Goal: Find specific page/section: Find specific page/section

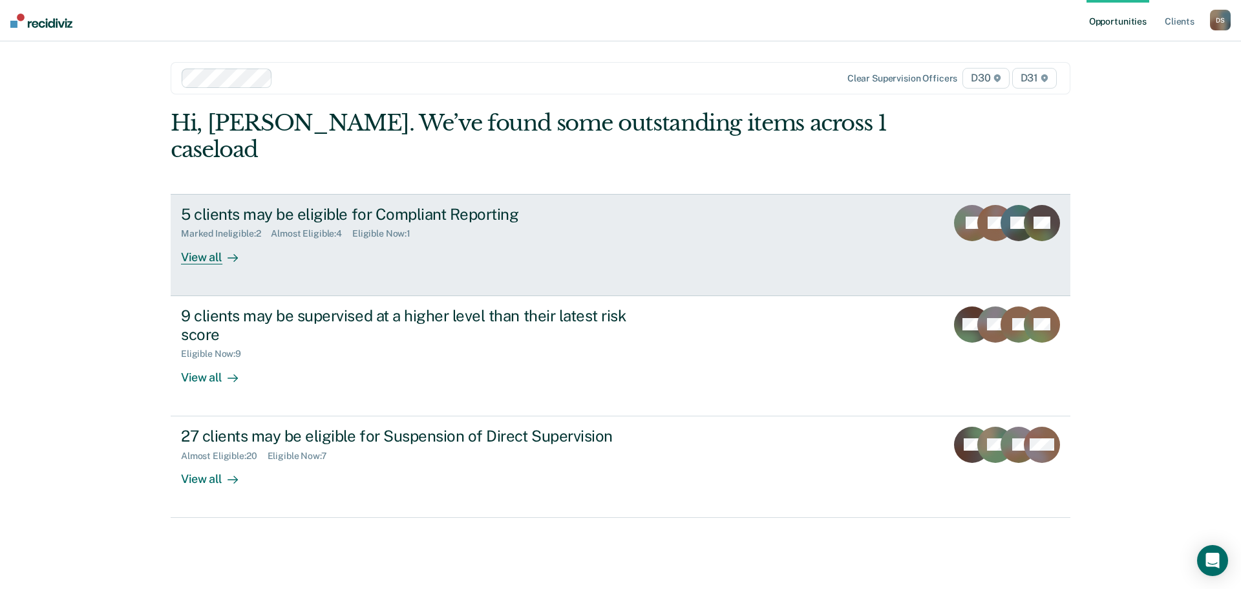
click at [191, 239] on div "View all" at bounding box center [217, 251] width 72 height 25
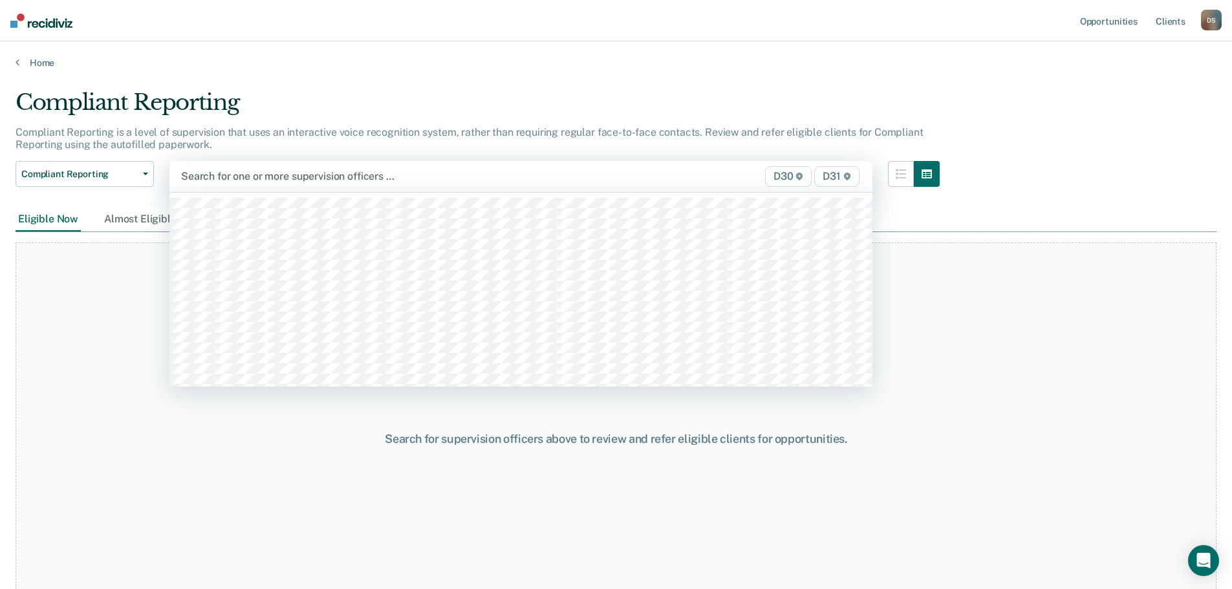
click at [257, 185] on div "Search for one or more supervision officers …" at bounding box center [418, 175] width 477 height 17
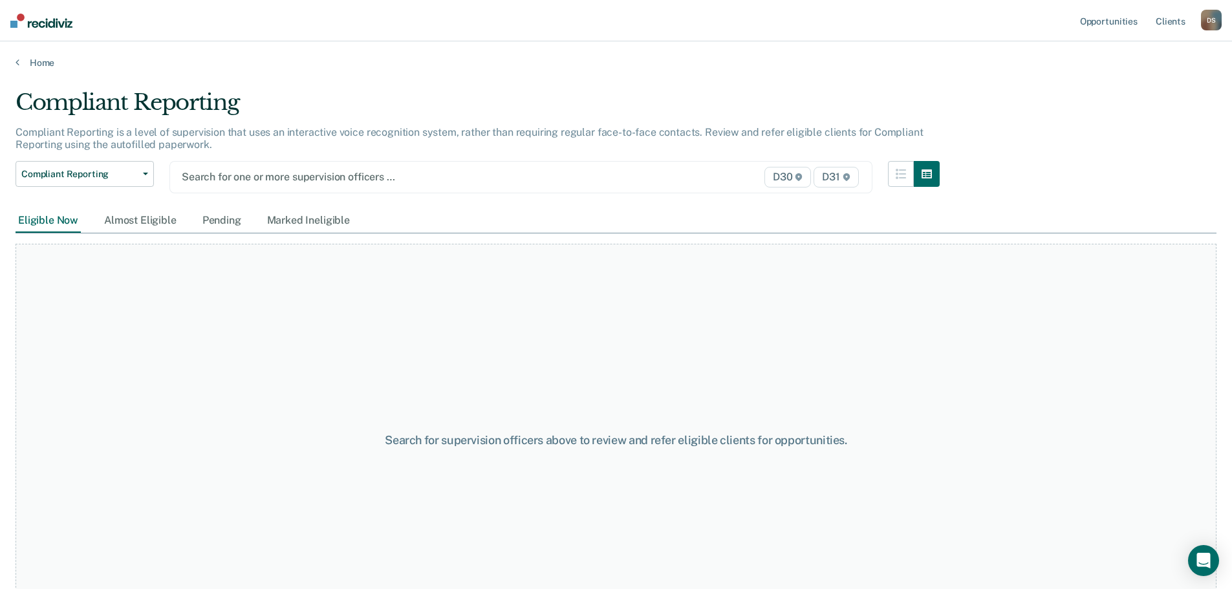
click at [245, 182] on div at bounding box center [419, 176] width 474 height 15
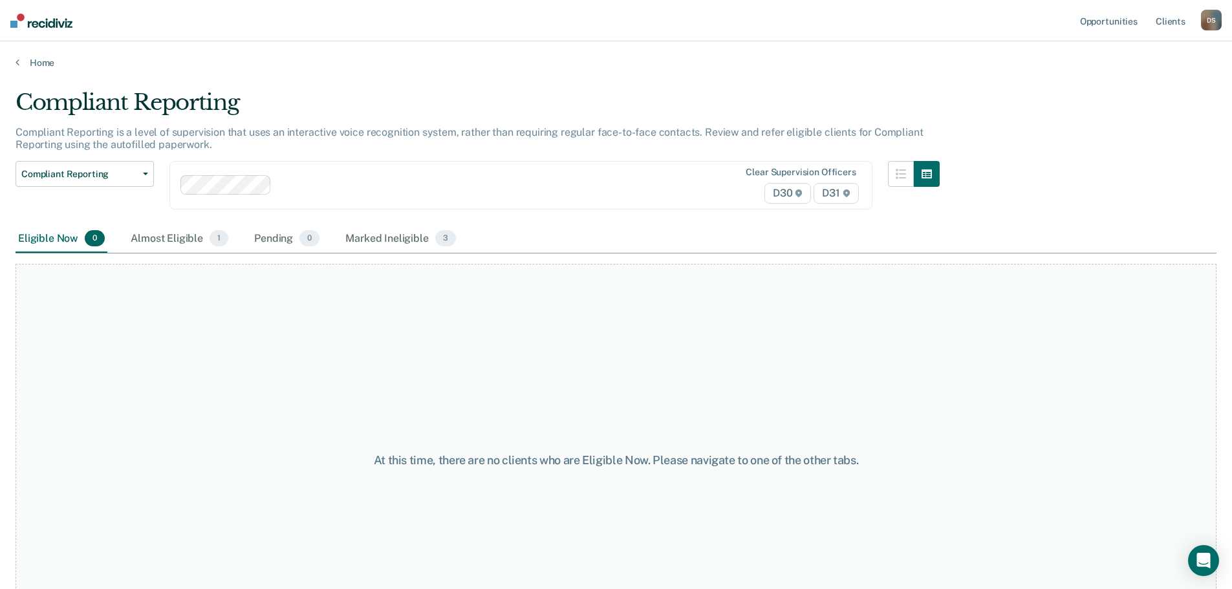
click at [259, 186] on div "Loading data..." at bounding box center [616, 290] width 1201 height 403
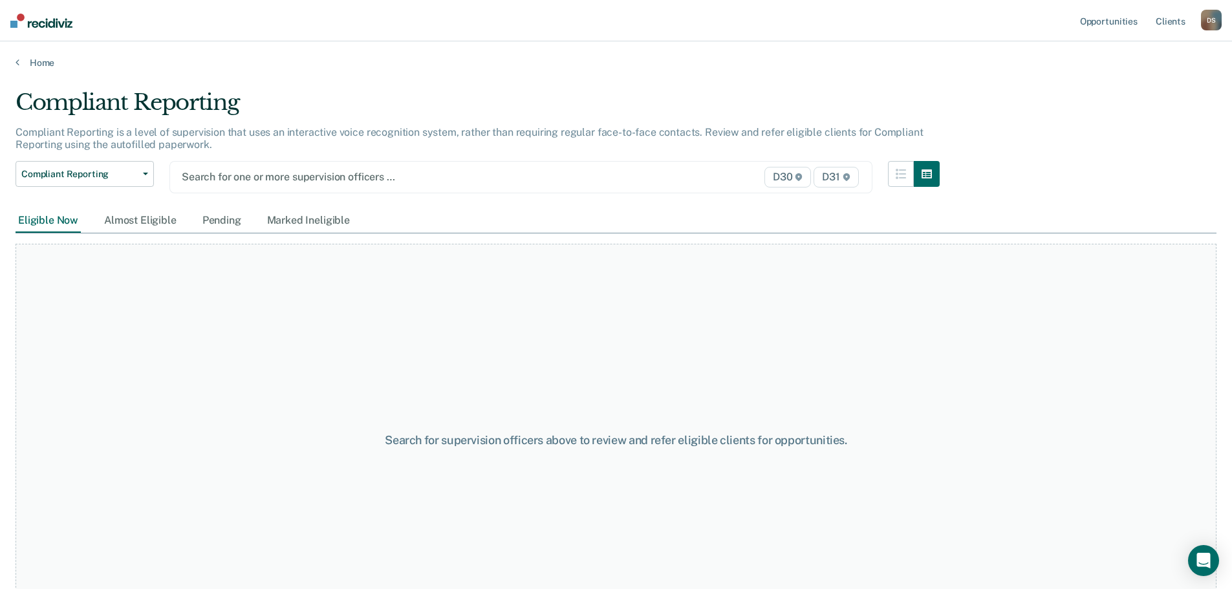
click at [259, 184] on div at bounding box center [419, 176] width 474 height 15
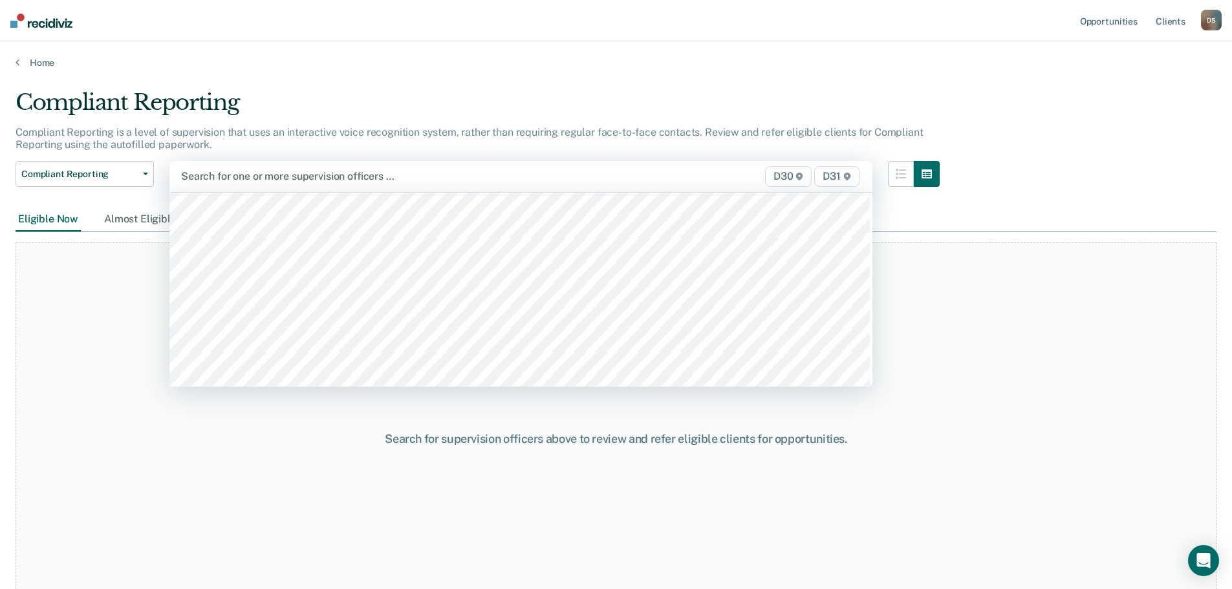
scroll to position [194, 0]
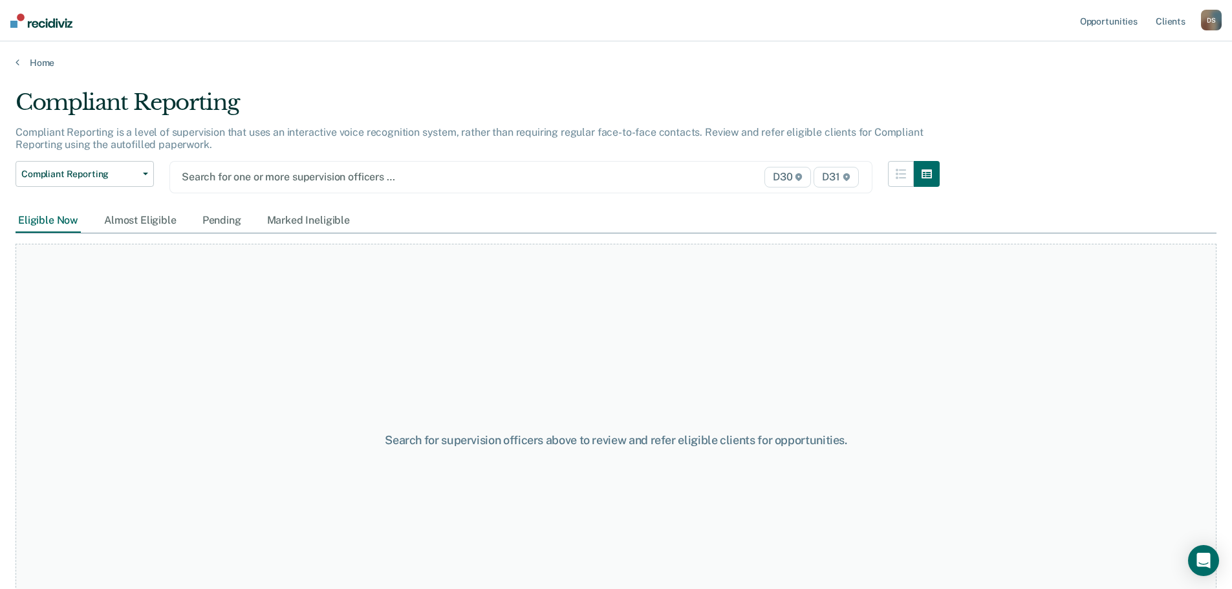
click at [235, 184] on div at bounding box center [419, 176] width 474 height 15
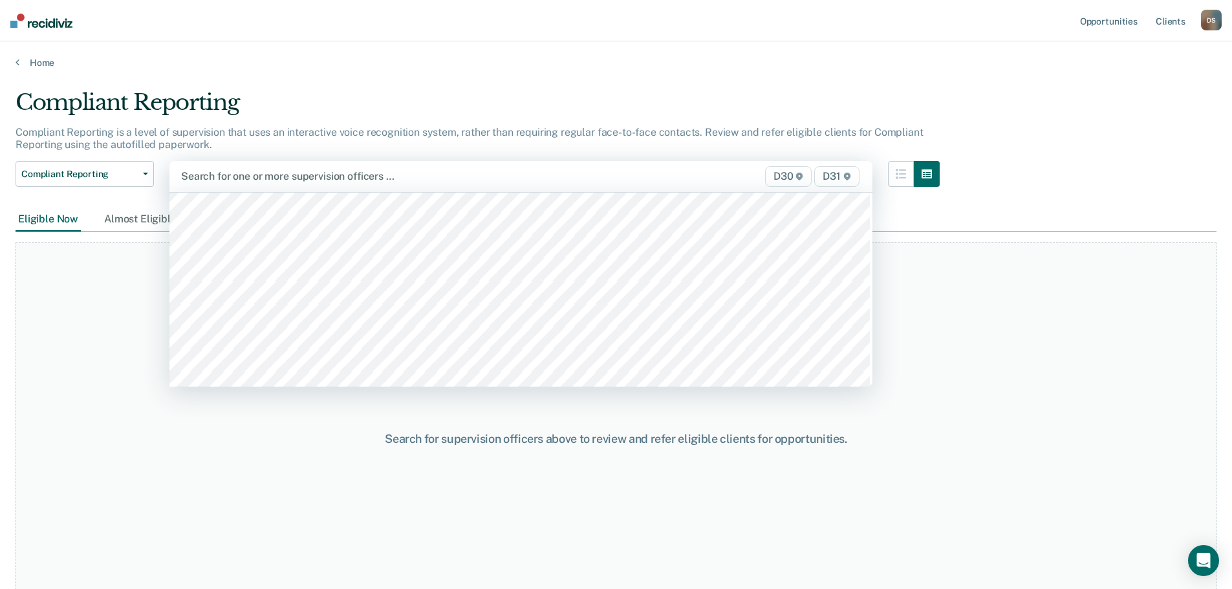
scroll to position [259, 0]
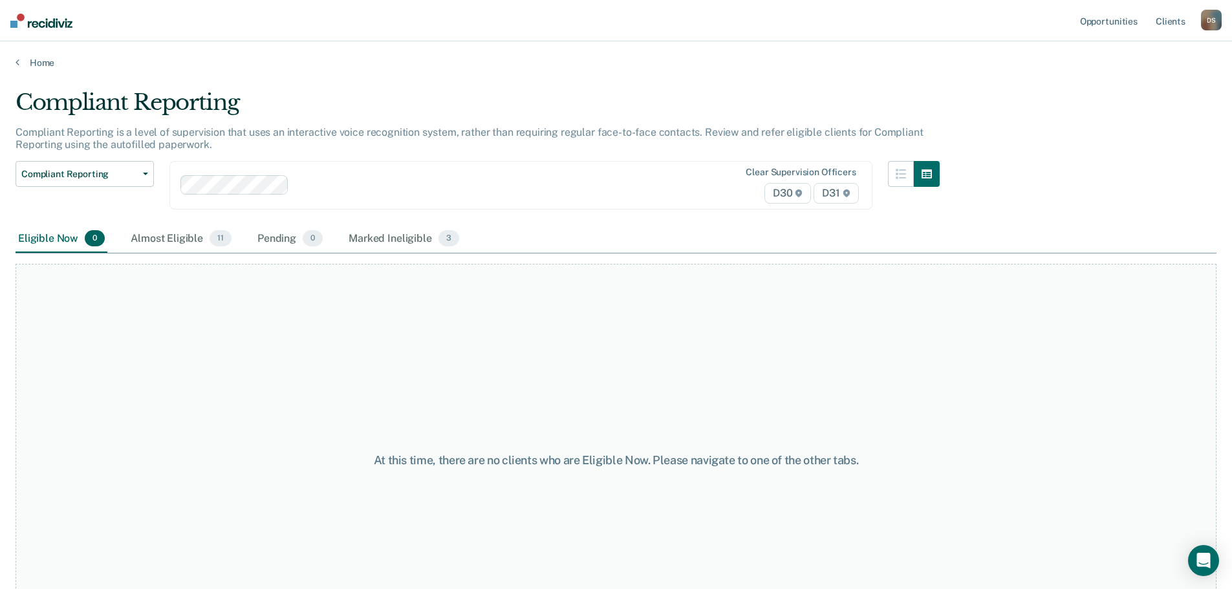
click at [294, 184] on div at bounding box center [474, 185] width 361 height 15
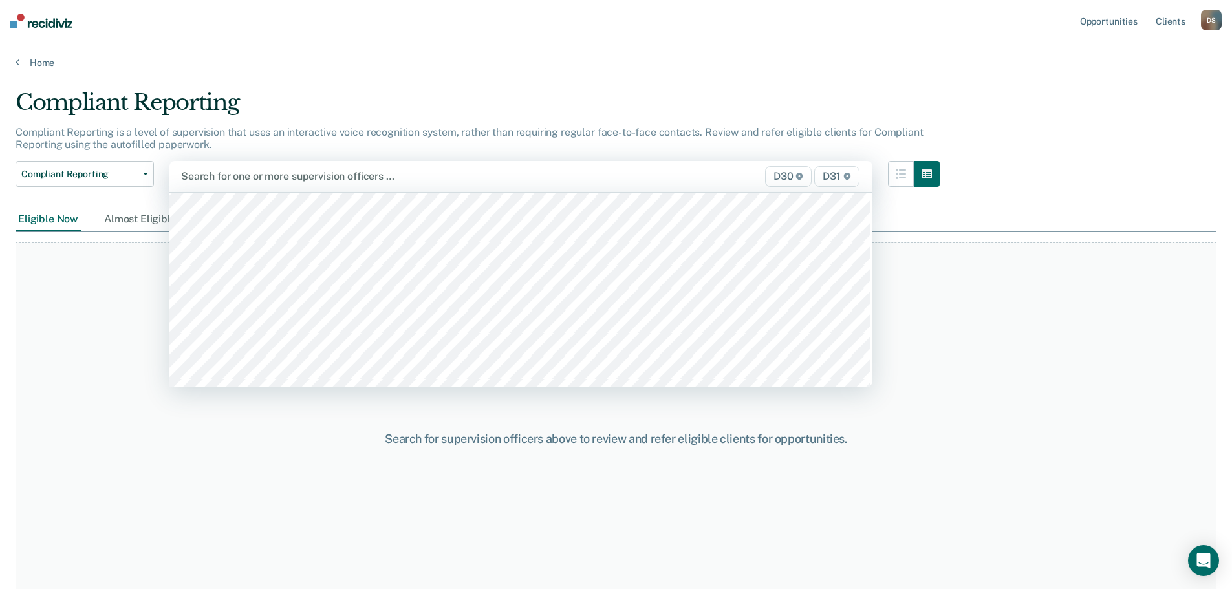
scroll to position [453, 0]
click at [261, 184] on div at bounding box center [418, 176] width 475 height 15
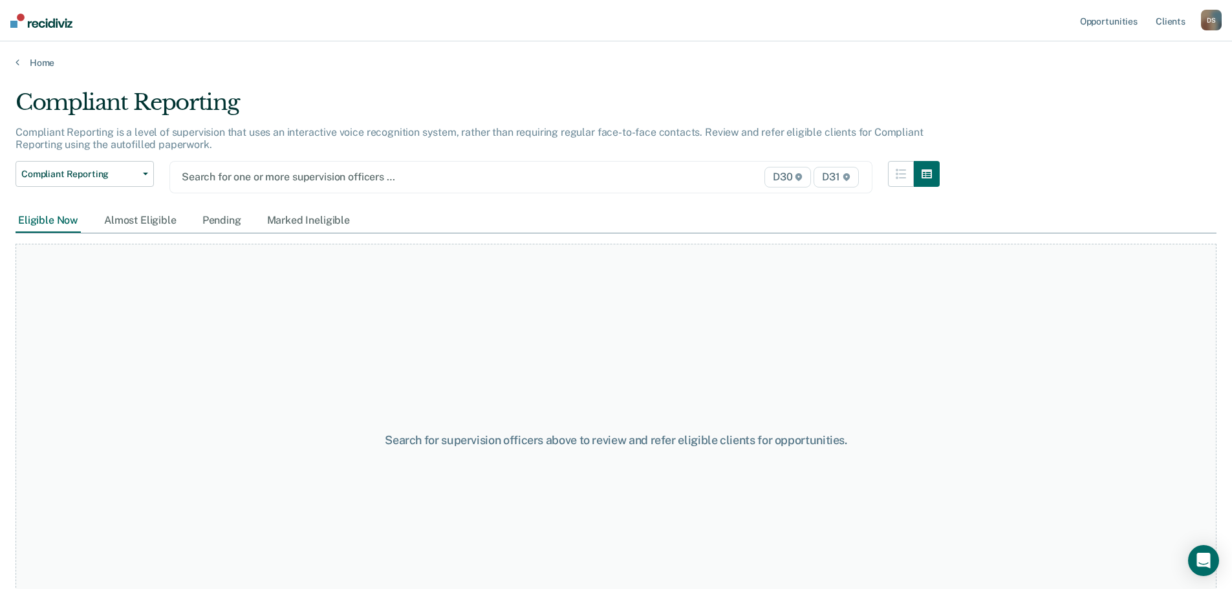
click at [257, 183] on div at bounding box center [419, 176] width 474 height 15
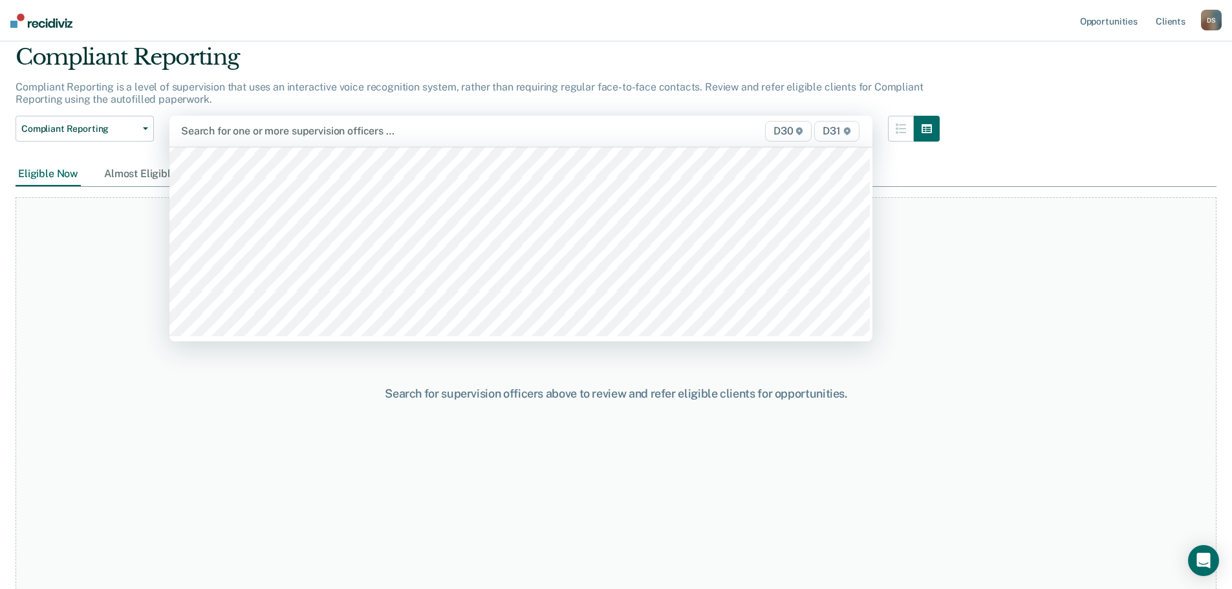
scroll to position [46, 0]
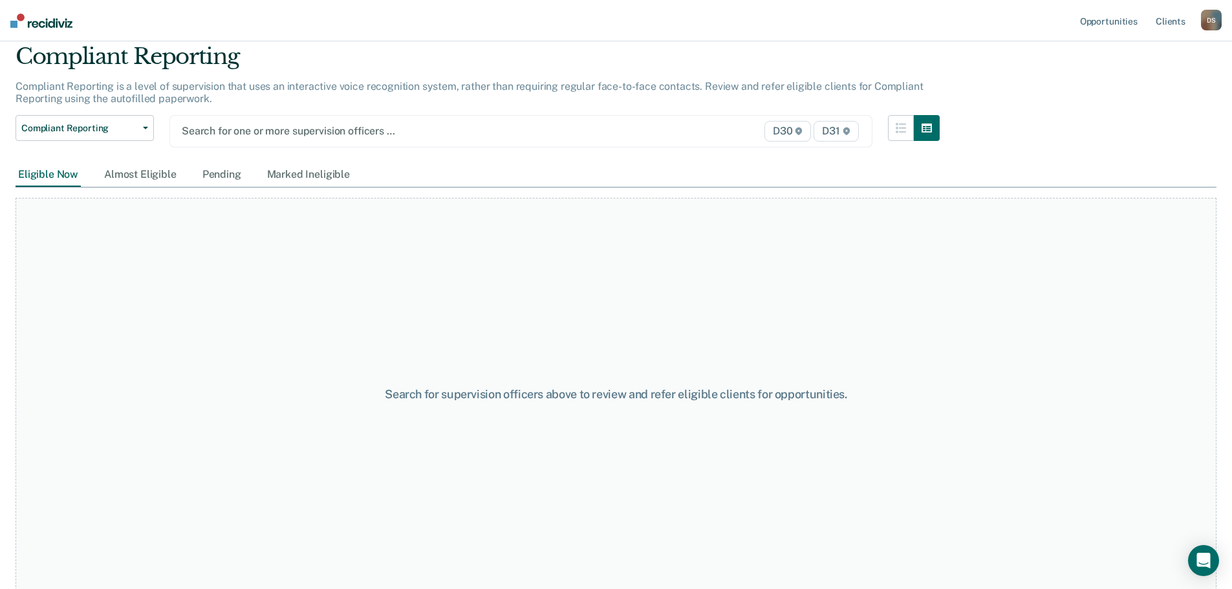
click at [246, 137] on div at bounding box center [419, 131] width 474 height 15
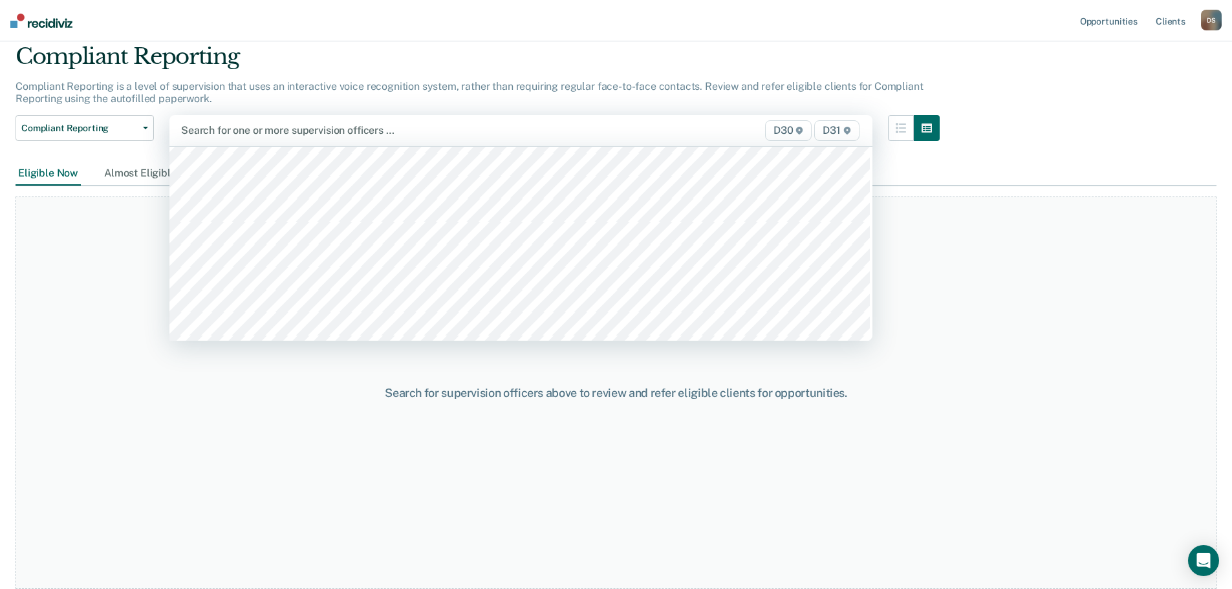
scroll to position [2050, 0]
click at [249, 140] on div "Search for one or more supervision officers … D30 D31" at bounding box center [520, 130] width 703 height 31
